Goal: Manage account settings

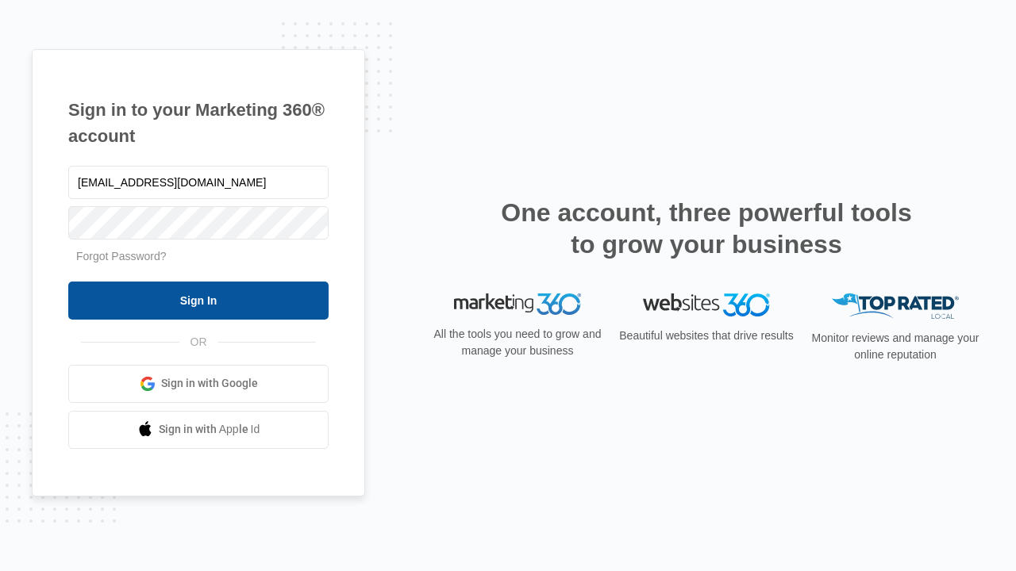
click at [198, 300] on input "Sign In" at bounding box center [198, 301] width 260 height 38
